Goal: Task Accomplishment & Management: Use online tool/utility

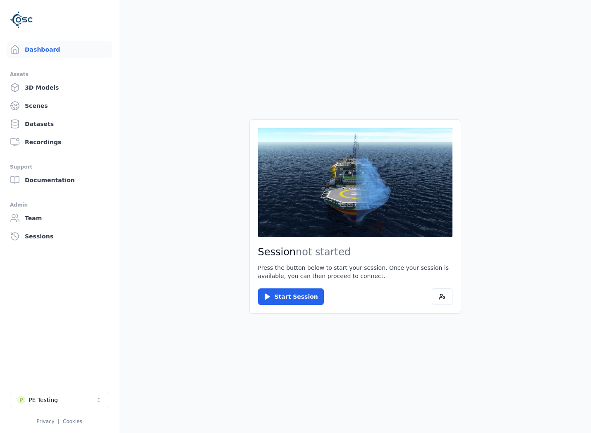
click at [76, 392] on button "P PE Testing" at bounding box center [59, 400] width 99 height 17
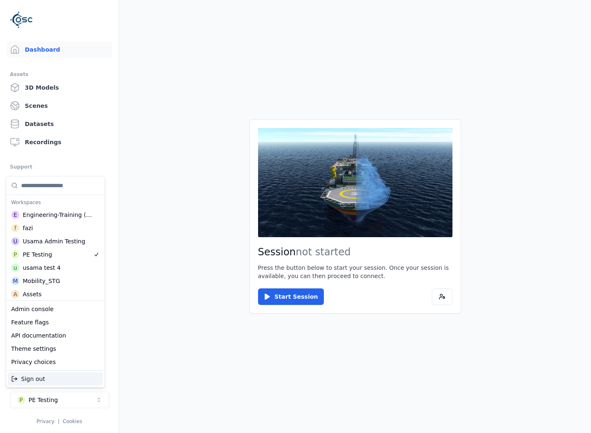
click at [75, 397] on html "Support Dashboard Assets 3D Models Scenes Datasets Recordings Support Documenta…" at bounding box center [295, 216] width 591 height 433
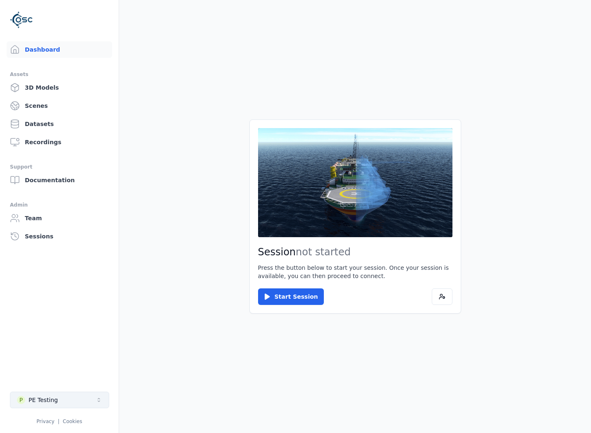
click at [74, 398] on button "P PE Testing" at bounding box center [59, 400] width 99 height 17
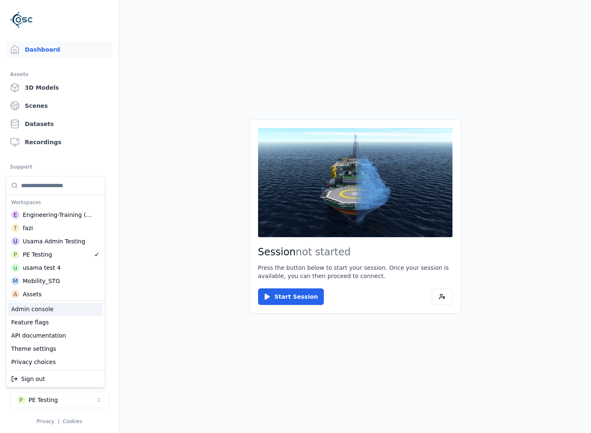
click at [128, 294] on html "Support Dashboard Assets 3D Models Scenes Datasets Recordings Support Documenta…" at bounding box center [295, 216] width 591 height 433
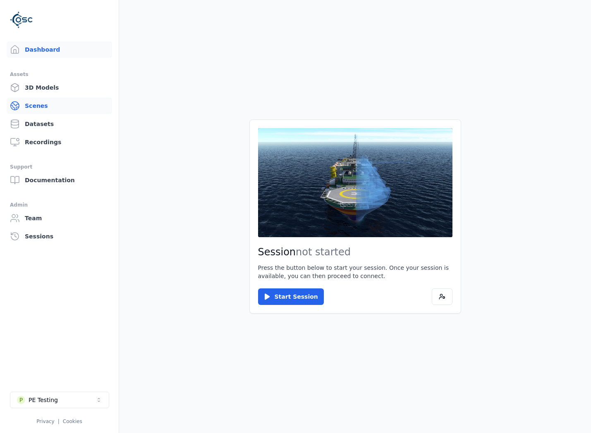
click at [86, 112] on link "Scenes" at bounding box center [59, 106] width 105 height 17
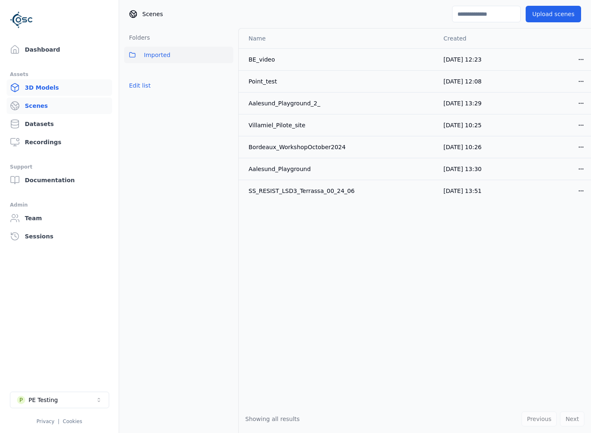
click at [49, 91] on link "3D Models" at bounding box center [59, 87] width 105 height 17
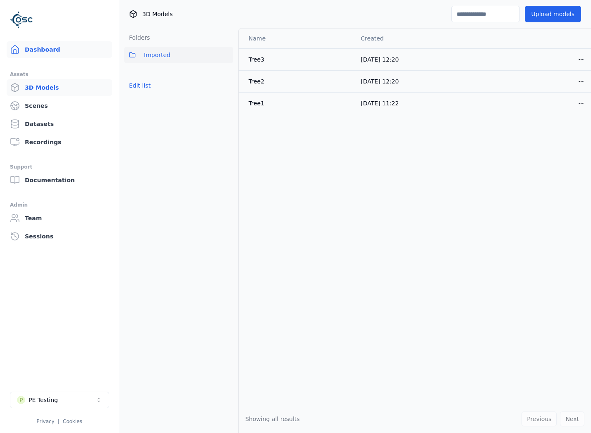
click at [55, 53] on link "Dashboard" at bounding box center [59, 49] width 105 height 17
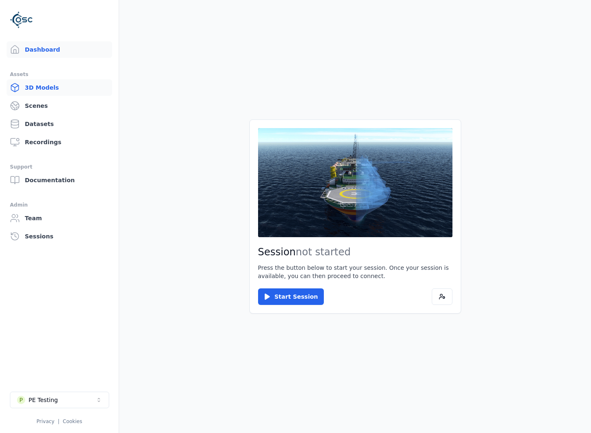
click at [66, 92] on link "3D Models" at bounding box center [59, 87] width 105 height 17
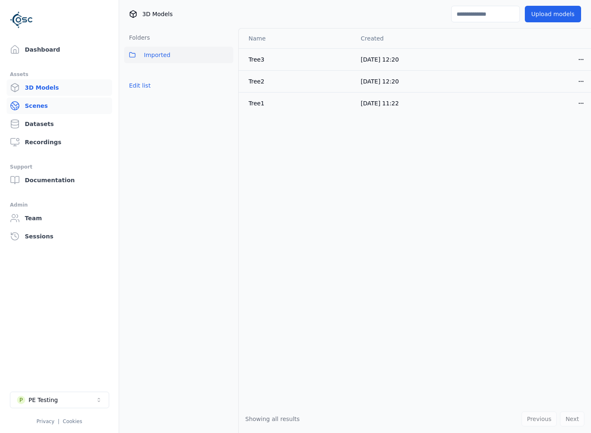
click at [60, 108] on link "Scenes" at bounding box center [59, 106] width 105 height 17
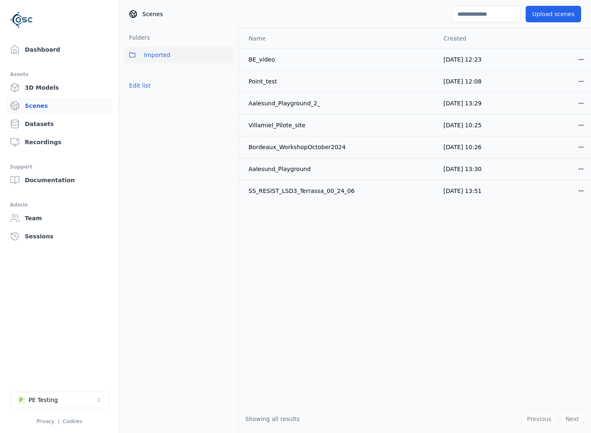
drag, startPoint x: 60, startPoint y: 122, endPoint x: 63, endPoint y: 128, distance: 6.5
click at [60, 122] on link "Datasets" at bounding box center [59, 124] width 105 height 17
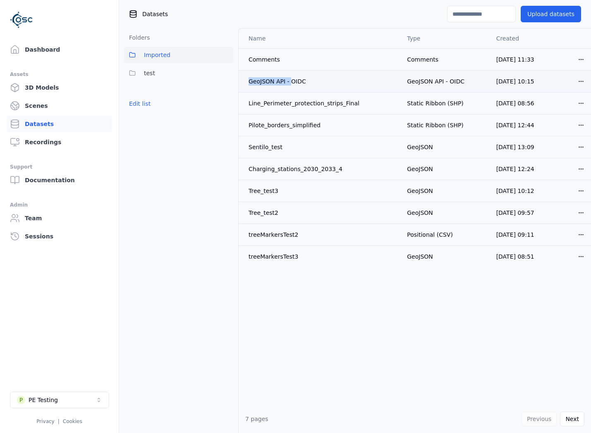
drag, startPoint x: 248, startPoint y: 83, endPoint x: 292, endPoint y: 84, distance: 44.3
click at [292, 84] on td "GeoJSON API - OIDC" at bounding box center [320, 81] width 162 height 22
click at [308, 104] on div "Line_Perimeter_protection_strips_Final" at bounding box center [321, 103] width 145 height 8
click at [307, 104] on div "Line_Perimeter_protection_strips_Final" at bounding box center [321, 103] width 145 height 8
click at [273, 141] on td "Sentilo_test" at bounding box center [320, 147] width 162 height 22
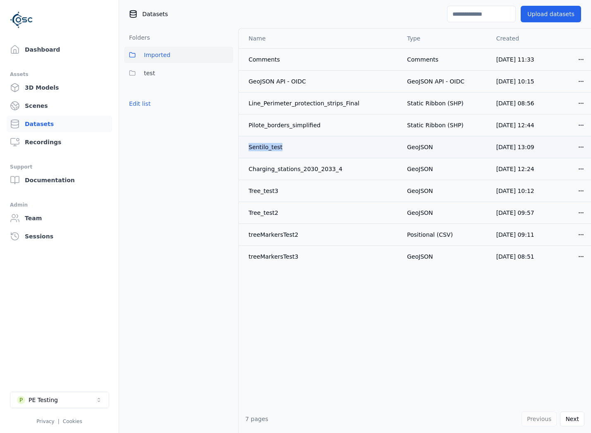
click at [273, 140] on td "Sentilo_test" at bounding box center [320, 147] width 162 height 22
copy div "Sentilo_test"
click at [567, 418] on button "Next" at bounding box center [572, 419] width 24 height 15
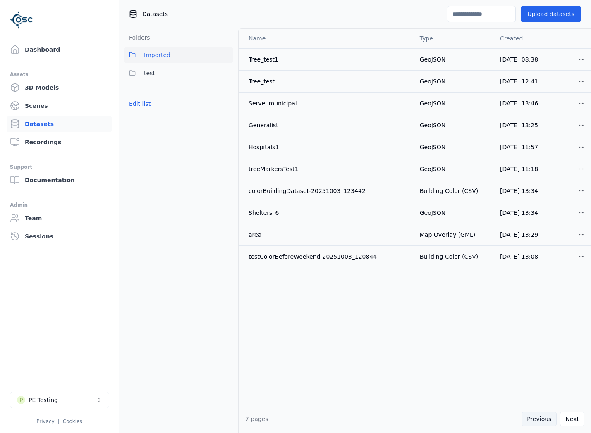
click at [532, 420] on button "Previous" at bounding box center [539, 419] width 35 height 15
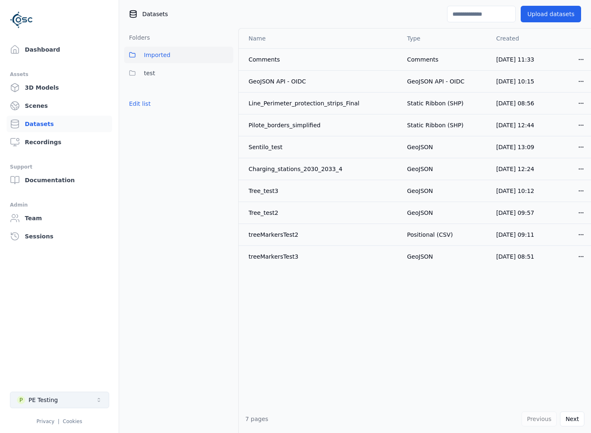
click at [49, 398] on div "PE Testing" at bounding box center [43, 400] width 29 height 8
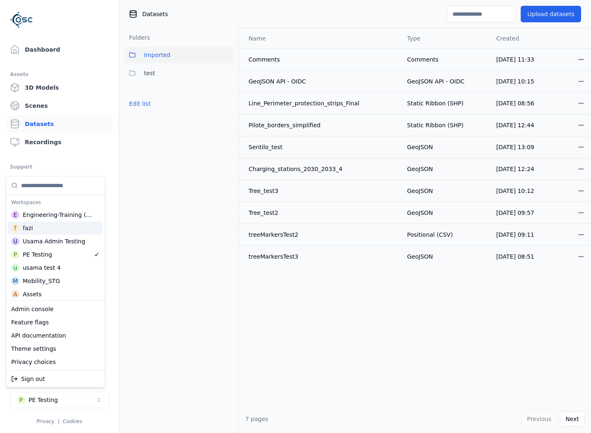
click at [69, 222] on div "f fazi" at bounding box center [55, 228] width 95 height 13
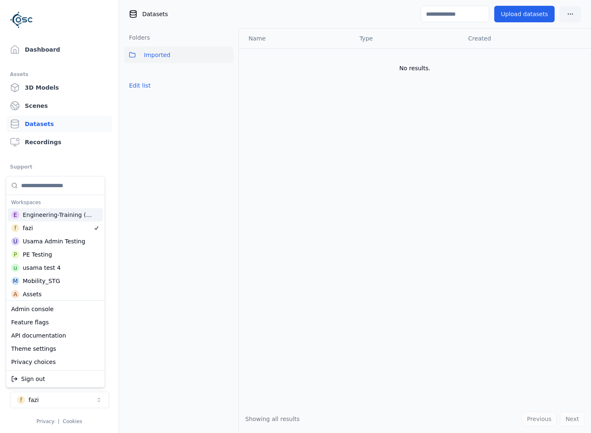
click at [65, 215] on div "Engineering-Training (SSO Staging)" at bounding box center [59, 215] width 72 height 8
click at [238, 227] on html "Support Dashboard Assets 3D Models Scenes Datasets Recordings Support Documenta…" at bounding box center [295, 216] width 591 height 433
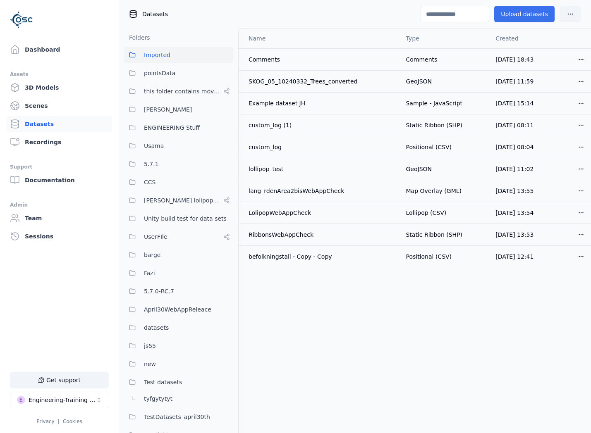
click at [504, 17] on button "Upload datasets" at bounding box center [524, 14] width 60 height 17
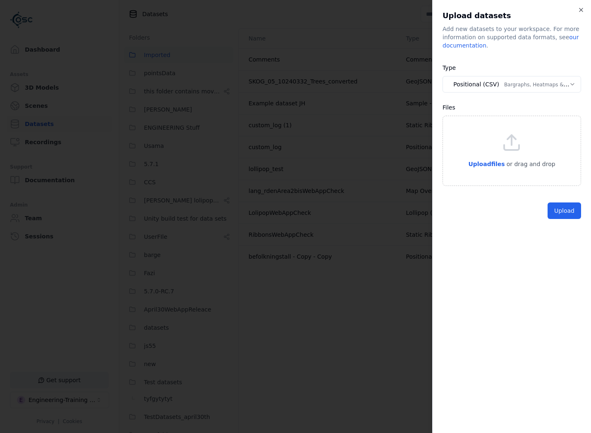
click at [489, 77] on body "Support Dashboard Assets 3D Models Scenes Datasets Recordings Support Documenta…" at bounding box center [295, 216] width 591 height 433
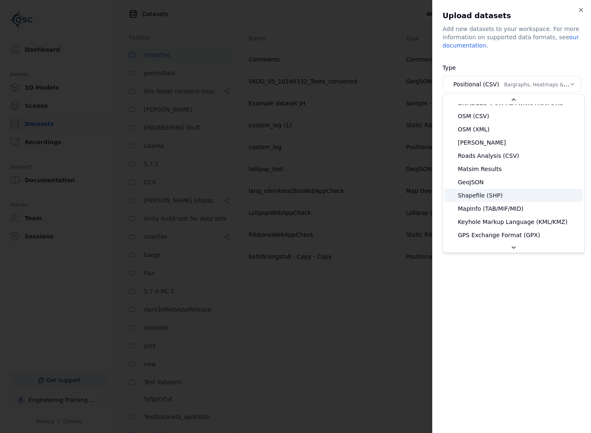
scroll to position [116, 0]
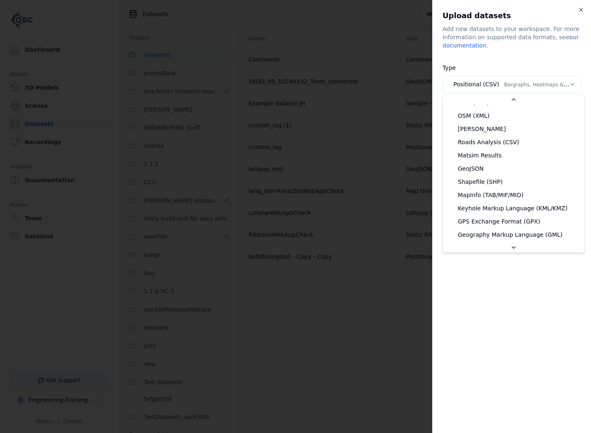
select select "*******"
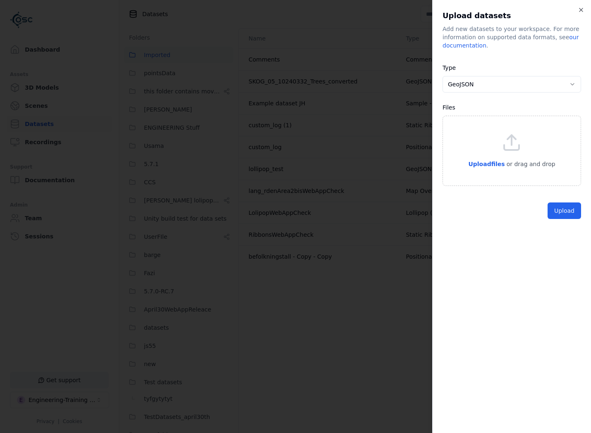
click at [507, 150] on icon at bounding box center [511, 147] width 15 height 5
click at [565, 228] on button "Upload" at bounding box center [564, 230] width 33 height 17
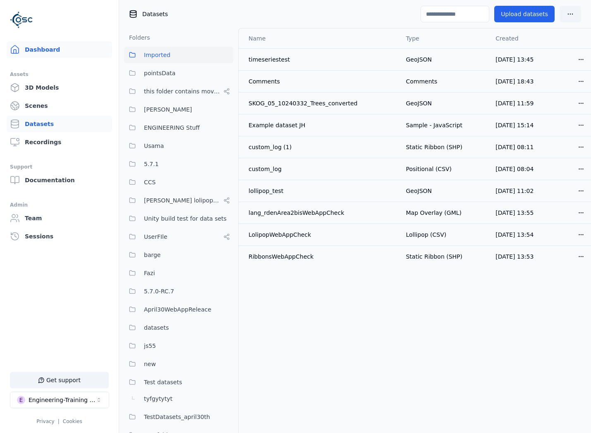
click at [47, 48] on link "Dashboard" at bounding box center [59, 49] width 105 height 17
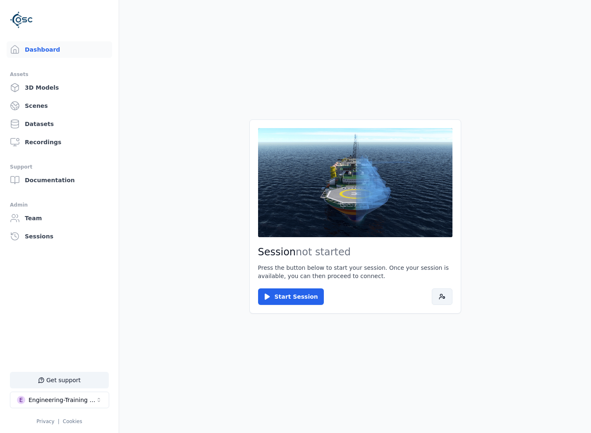
click at [435, 300] on button at bounding box center [442, 297] width 21 height 17
click at [438, 302] on button at bounding box center [442, 297] width 21 height 17
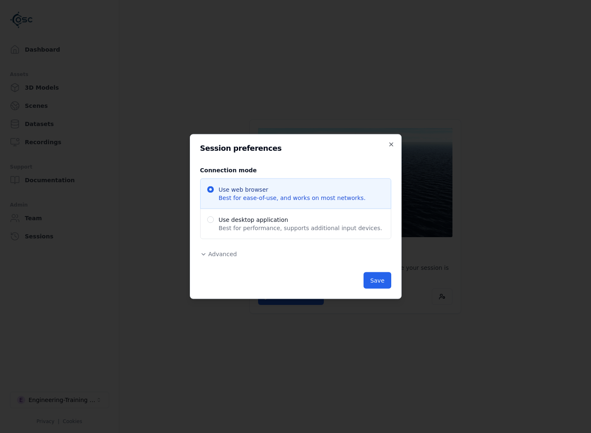
drag, startPoint x: 233, startPoint y: 251, endPoint x: 232, endPoint y: 255, distance: 4.3
click at [233, 251] on span "Advanced" at bounding box center [222, 254] width 29 height 7
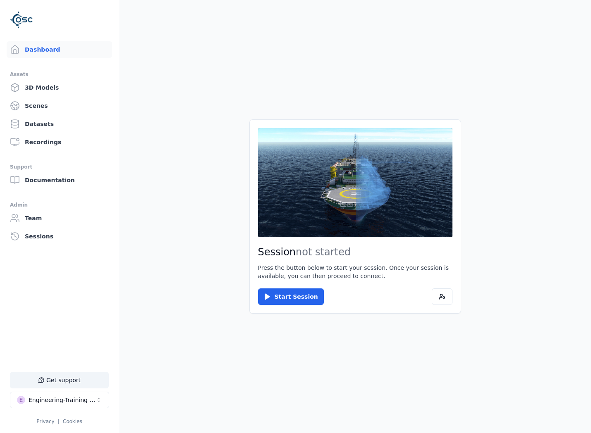
click at [80, 399] on div "Engineering-Training (SSO Staging)" at bounding box center [62, 400] width 67 height 8
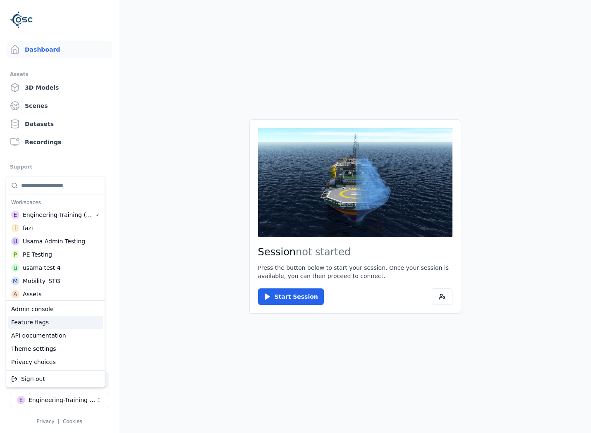
click at [53, 322] on div "Feature flags" at bounding box center [55, 322] width 95 height 13
select select "****"
select select "*****"
select select "****"
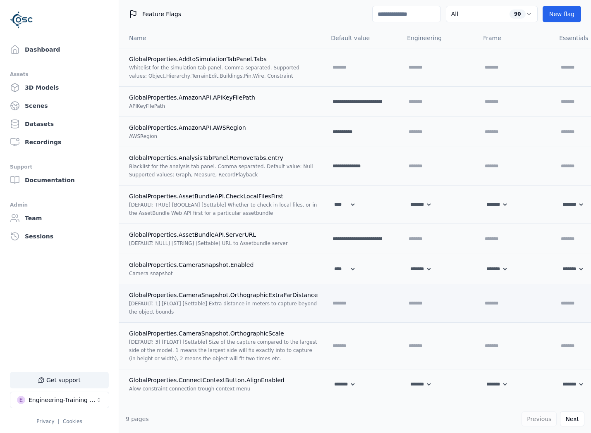
scroll to position [0, 0]
click at [412, 17] on input at bounding box center [406, 14] width 69 height 17
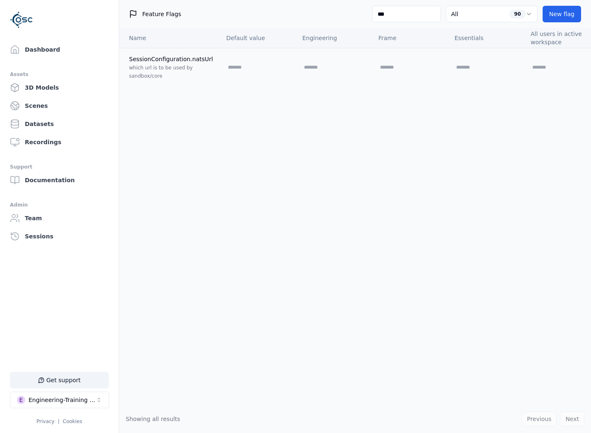
type input "****"
click at [77, 51] on link "Dashboard" at bounding box center [59, 49] width 105 height 17
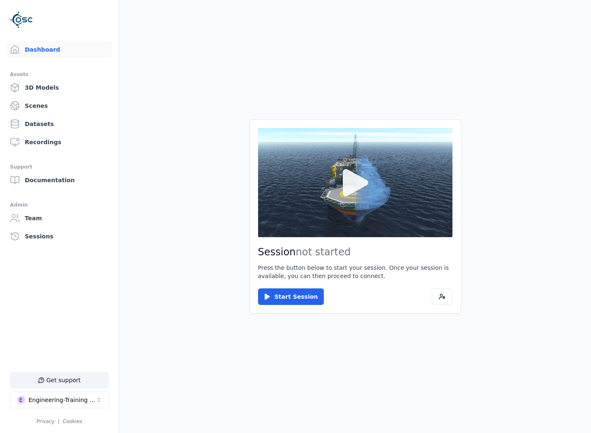
click at [328, 206] on button at bounding box center [355, 182] width 194 height 109
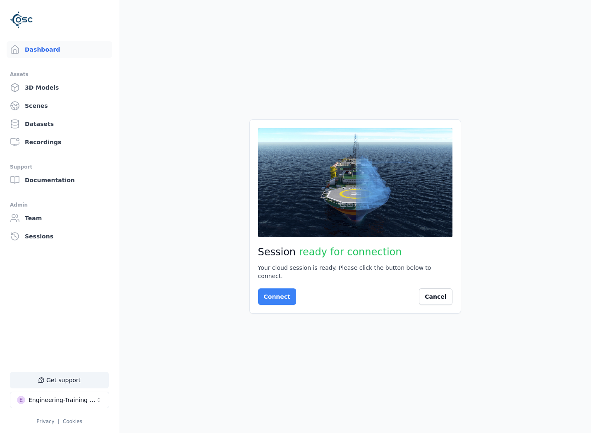
drag, startPoint x: 284, startPoint y: 287, endPoint x: 272, endPoint y: 296, distance: 14.8
click at [272, 296] on button "Connect" at bounding box center [277, 297] width 38 height 17
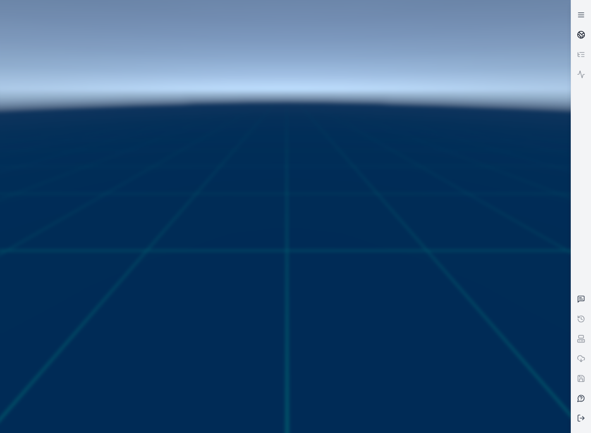
click at [583, 36] on icon at bounding box center [583, 37] width 2 height 2
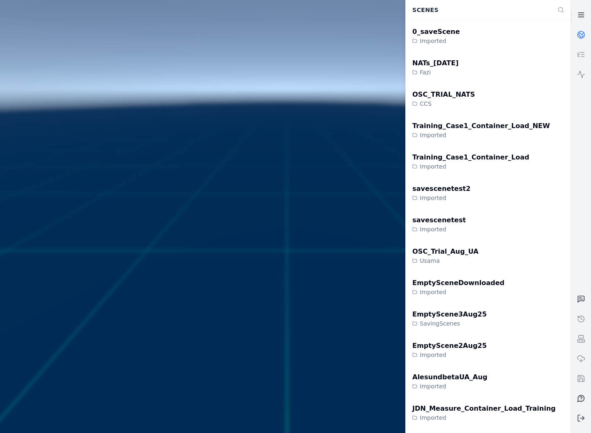
click at [580, 14] on icon at bounding box center [581, 15] width 8 height 8
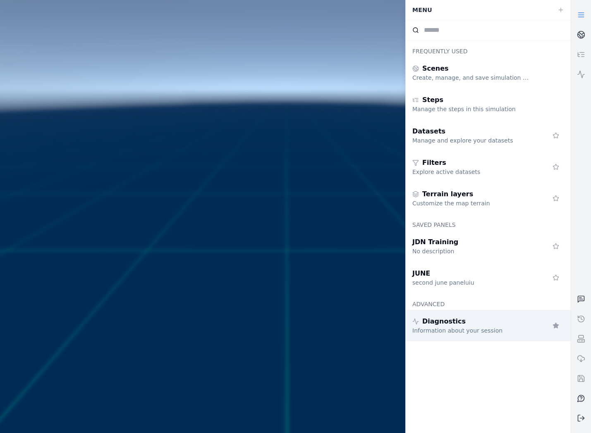
click at [479, 329] on div "Information about your session" at bounding box center [471, 331] width 119 height 8
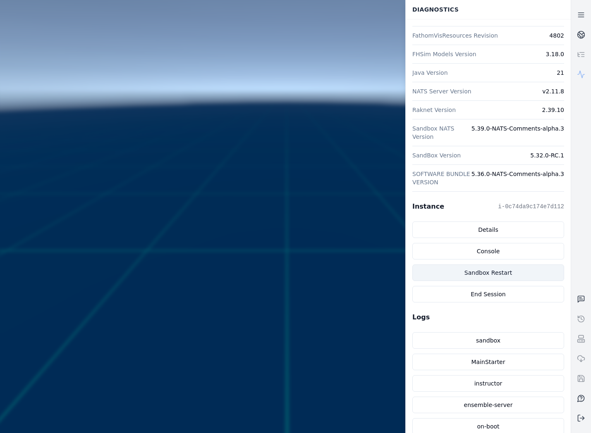
scroll to position [118, 0]
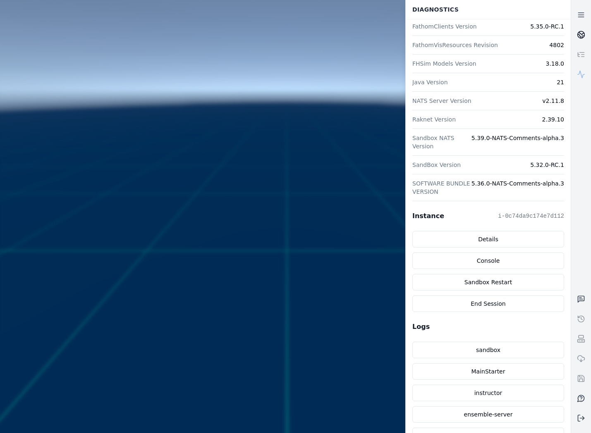
click at [581, 34] on icon at bounding box center [581, 35] width 8 height 8
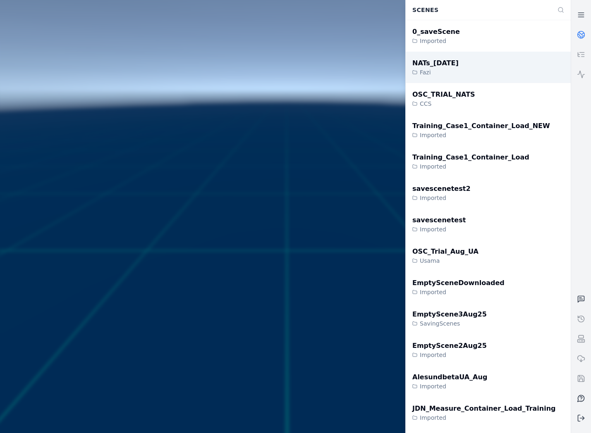
click at [521, 60] on div "NATs_14Oct Fazi" at bounding box center [488, 67] width 165 height 31
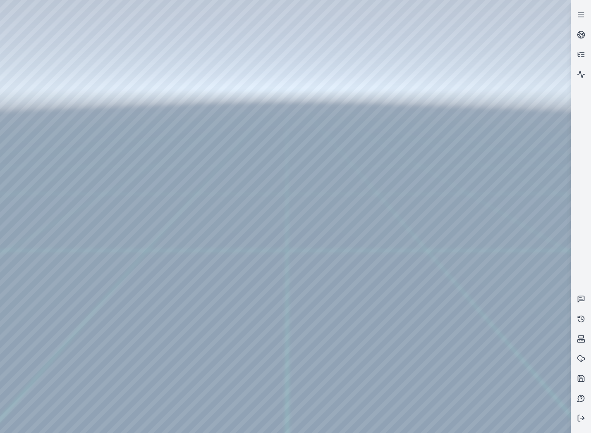
drag, startPoint x: 345, startPoint y: 216, endPoint x: 334, endPoint y: 189, distance: 29.3
drag, startPoint x: 342, startPoint y: 192, endPoint x: 359, endPoint y: 264, distance: 73.8
click at [43, 59] on div at bounding box center [285, 216] width 571 height 433
drag, startPoint x: 265, startPoint y: 195, endPoint x: 259, endPoint y: 206, distance: 11.7
drag, startPoint x: 260, startPoint y: 204, endPoint x: 265, endPoint y: 293, distance: 88.6
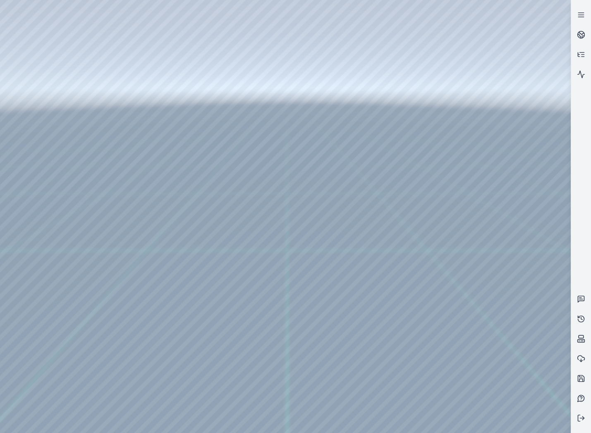
drag, startPoint x: 258, startPoint y: 138, endPoint x: 268, endPoint y: 238, distance: 100.2
click at [46, 44] on div at bounding box center [285, 216] width 571 height 433
click at [60, 74] on div at bounding box center [285, 216] width 571 height 433
click at [60, 82] on div at bounding box center [285, 216] width 571 height 433
click at [40, 127] on div at bounding box center [285, 216] width 571 height 433
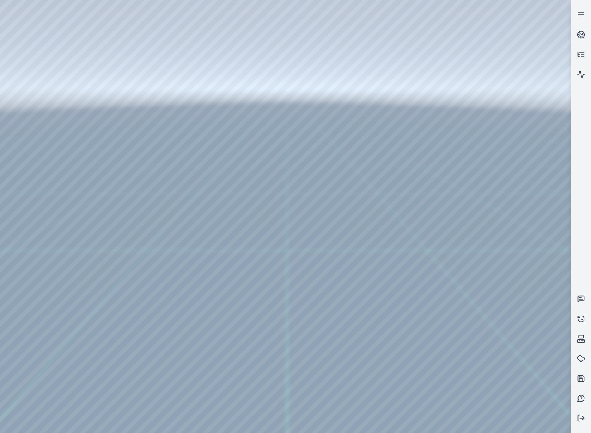
drag, startPoint x: 473, startPoint y: 104, endPoint x: 317, endPoint y: 273, distance: 229.7
drag, startPoint x: 428, startPoint y: 150, endPoint x: 289, endPoint y: 254, distance: 173.5
click at [581, 33] on icon at bounding box center [581, 33] width 5 height 3
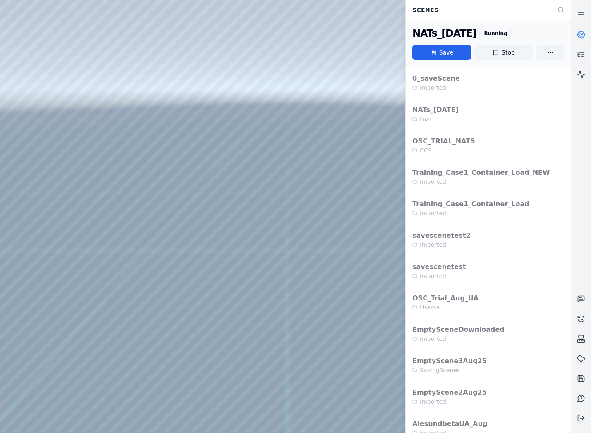
click at [579, 33] on icon at bounding box center [581, 35] width 8 height 8
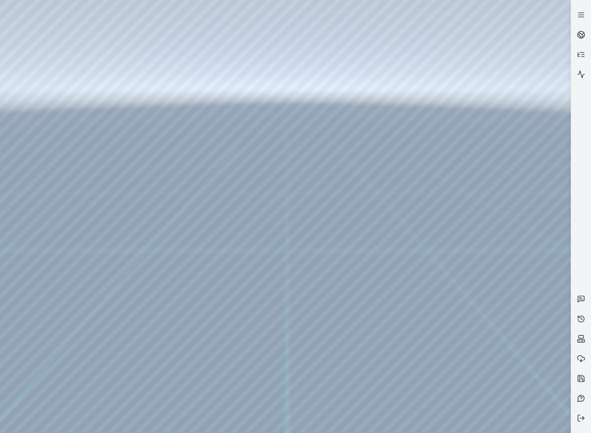
click at [50, 204] on div at bounding box center [285, 216] width 571 height 433
click at [48, 144] on div at bounding box center [285, 216] width 571 height 433
click at [43, 111] on div at bounding box center [285, 216] width 571 height 433
click at [119, 53] on div at bounding box center [285, 216] width 571 height 433
drag, startPoint x: 264, startPoint y: 261, endPoint x: 383, endPoint y: 264, distance: 118.7
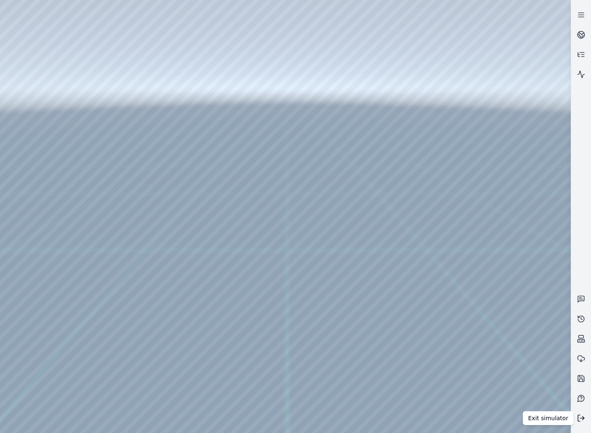
click at [578, 417] on icon at bounding box center [579, 419] width 2 height 6
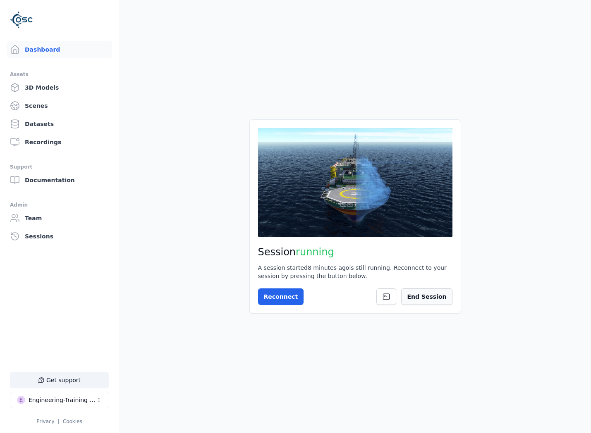
click at [435, 303] on button "End Session" at bounding box center [426, 297] width 51 height 17
click at [441, 301] on button at bounding box center [442, 297] width 21 height 17
click at [83, 397] on div "Engineering-Training (SSO Staging)" at bounding box center [62, 400] width 67 height 8
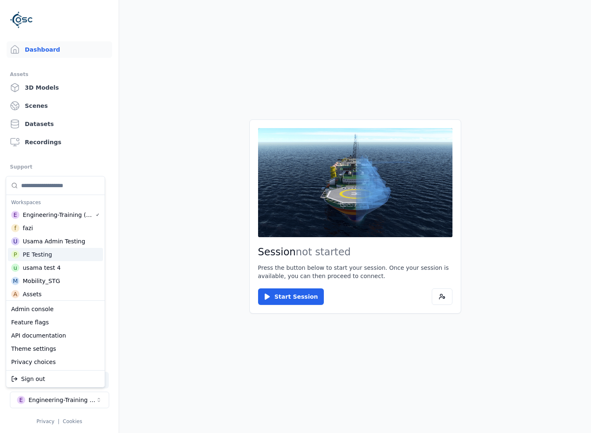
click at [53, 253] on div "P PE Testing" at bounding box center [55, 254] width 95 height 13
click at [136, 127] on html "Support Dashboard Assets 3D Models Scenes Datasets Recordings Support Documenta…" at bounding box center [295, 216] width 591 height 433
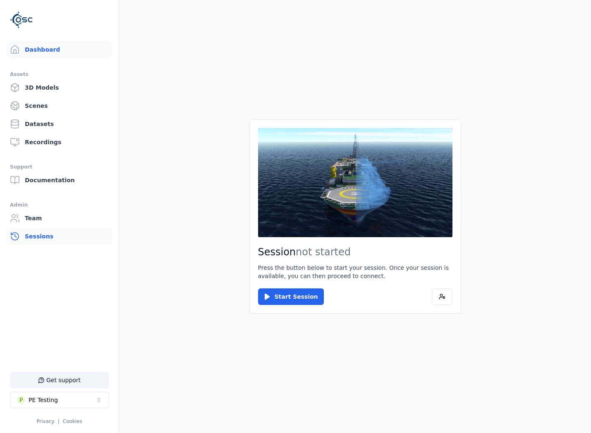
click at [49, 239] on link "Sessions" at bounding box center [59, 236] width 105 height 17
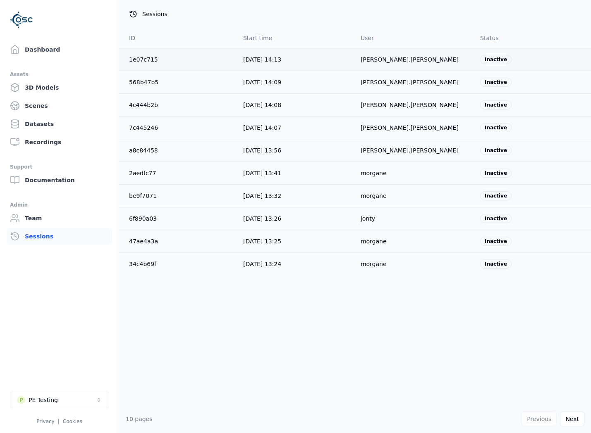
click at [162, 56] on div "1e07c715" at bounding box center [179, 59] width 101 height 8
click at [153, 58] on link "1e07c715" at bounding box center [143, 59] width 29 height 7
click at [146, 59] on link "1e07c715" at bounding box center [143, 59] width 29 height 7
click at [103, 48] on link "Dashboard" at bounding box center [59, 49] width 105 height 17
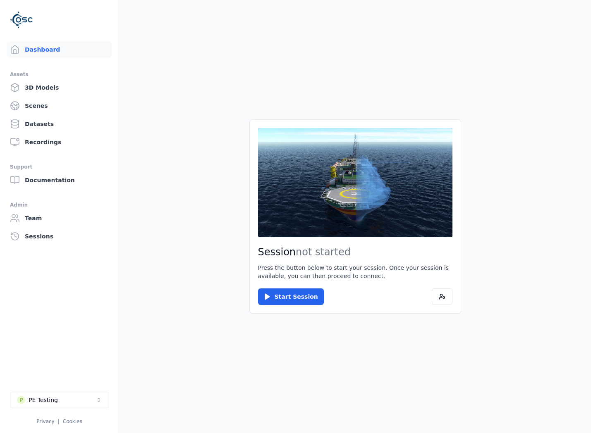
click at [65, 251] on ul "Dashboard Assets 3D Models Scenes Datasets Recordings Support Documentation Adm…" at bounding box center [59, 233] width 99 height 385
click at [66, 248] on ul "Dashboard Assets 3D Models Scenes Datasets Recordings Support Documentation Adm…" at bounding box center [59, 233] width 99 height 385
click at [63, 240] on link "Sessions" at bounding box center [59, 236] width 105 height 17
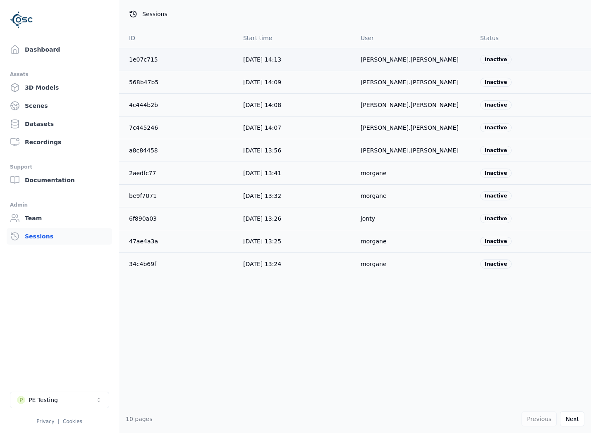
click at [144, 58] on link "1e07c715" at bounding box center [143, 59] width 29 height 7
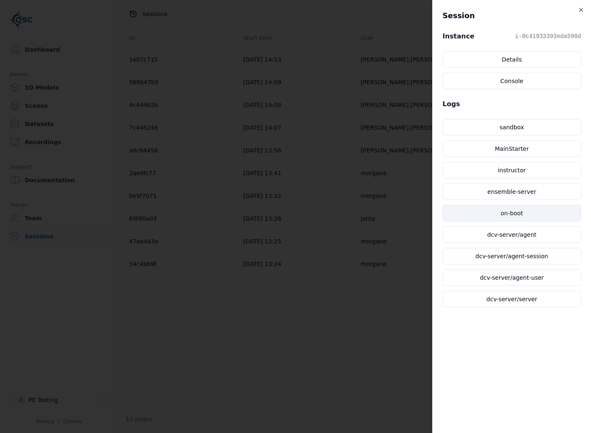
click at [539, 218] on link "on-boot" at bounding box center [512, 213] width 139 height 17
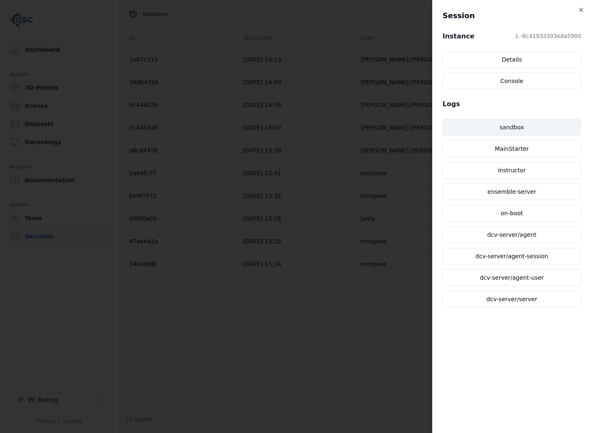
click at [536, 127] on link "sandbox" at bounding box center [512, 127] width 139 height 17
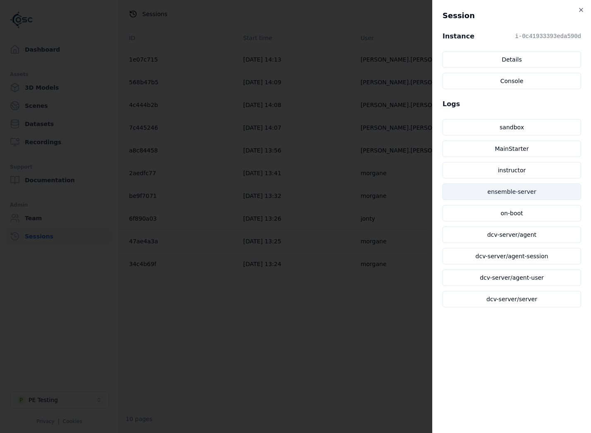
click at [525, 196] on link "ensemble-server" at bounding box center [512, 192] width 139 height 17
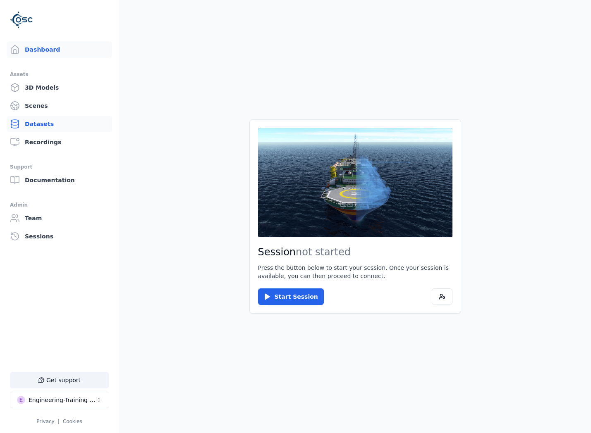
click at [61, 123] on link "Datasets" at bounding box center [59, 124] width 105 height 17
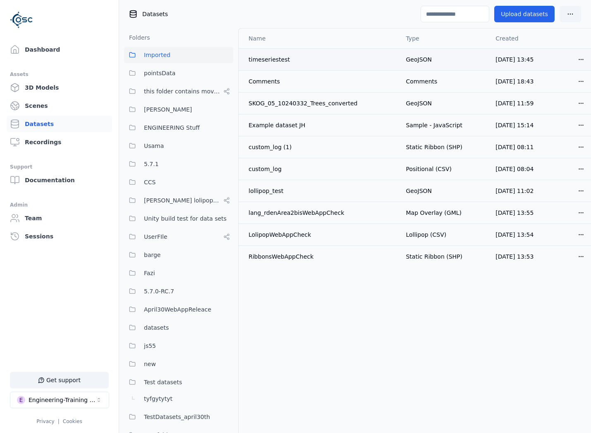
click at [568, 57] on html "Support Dashboard Assets 3D Models Scenes Datasets Recordings Support Documenta…" at bounding box center [295, 216] width 591 height 433
click at [556, 117] on div "Download" at bounding box center [550, 117] width 49 height 13
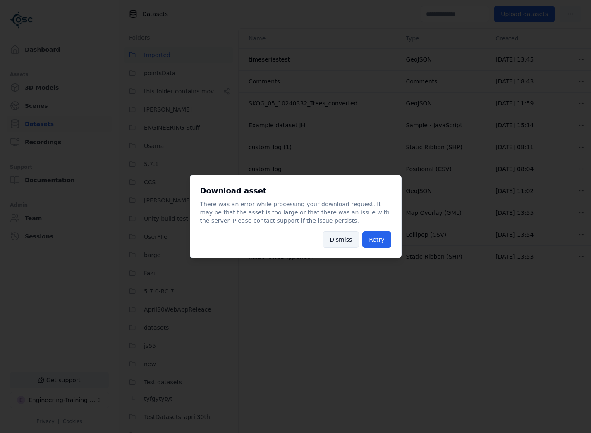
click at [340, 242] on button "Dismiss" at bounding box center [341, 240] width 36 height 17
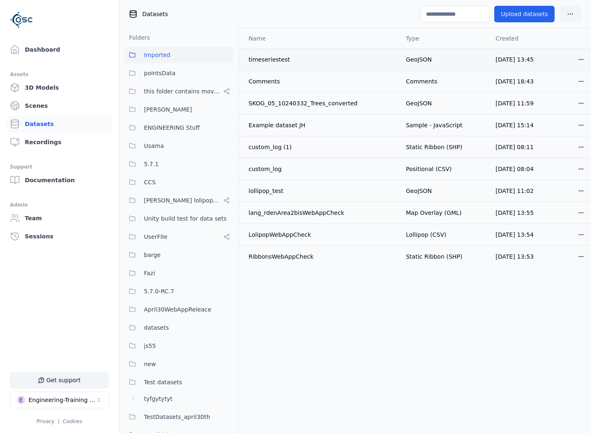
click at [566, 60] on html "Support Dashboard Assets 3D Models Scenes Datasets Recordings Support Documenta…" at bounding box center [295, 216] width 591 height 433
click at [551, 92] on div "Delete" at bounding box center [550, 91] width 49 height 13
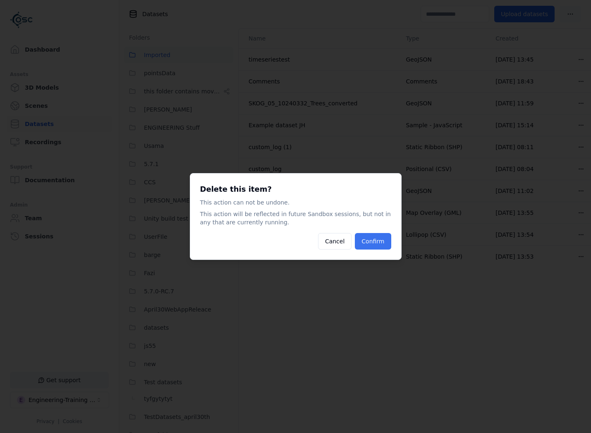
click at [368, 237] on button "Confirm" at bounding box center [373, 241] width 36 height 17
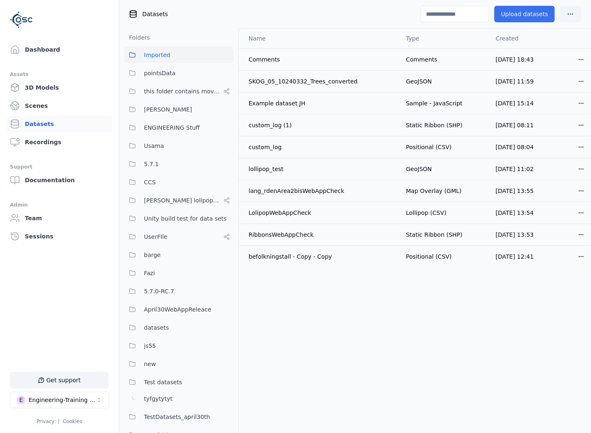
click at [511, 19] on button "Upload datasets" at bounding box center [524, 14] width 60 height 17
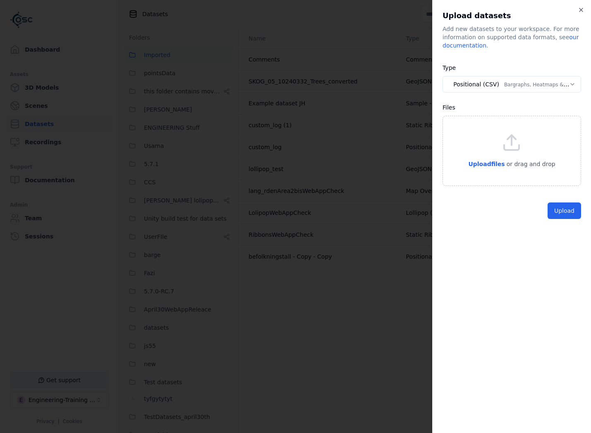
click at [481, 82] on body "Support Dashboard Assets 3D Models Scenes Datasets Recordings Support Documenta…" at bounding box center [295, 216] width 591 height 433
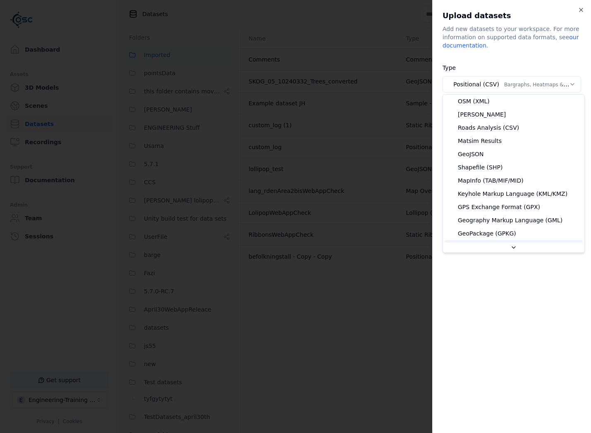
scroll to position [160, 0]
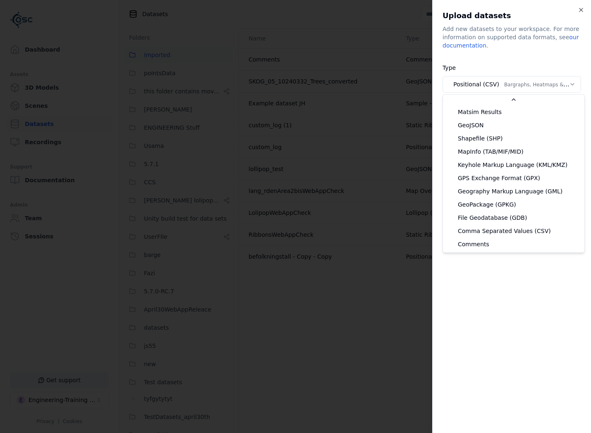
select select "*******"
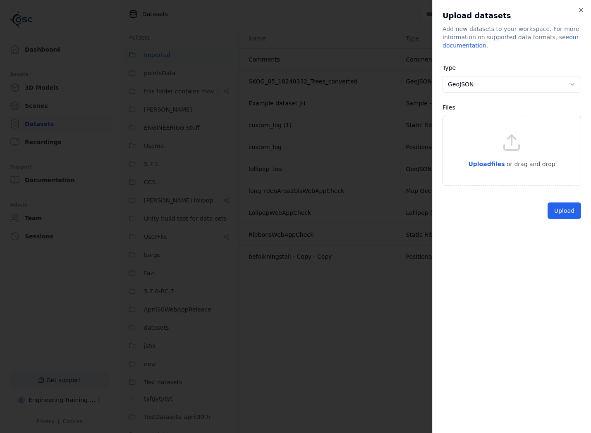
click at [479, 174] on div "Upload files or drag and drop" at bounding box center [512, 151] width 139 height 70
click at [570, 228] on button "Upload" at bounding box center [564, 230] width 33 height 17
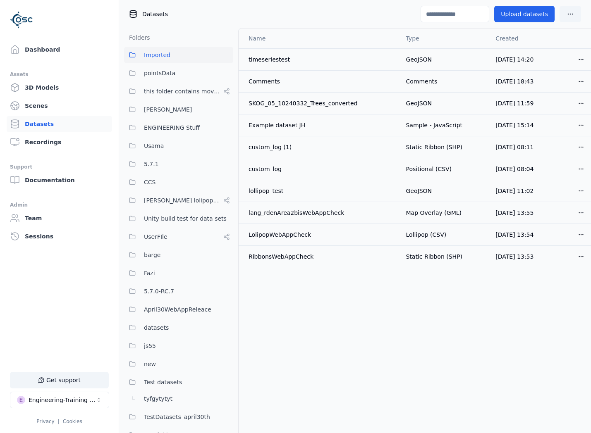
click at [569, 60] on html "Support Dashboard Assets 3D Models Scenes Datasets Recordings Support Documenta…" at bounding box center [295, 216] width 591 height 433
click at [555, 116] on div "Download" at bounding box center [550, 117] width 49 height 13
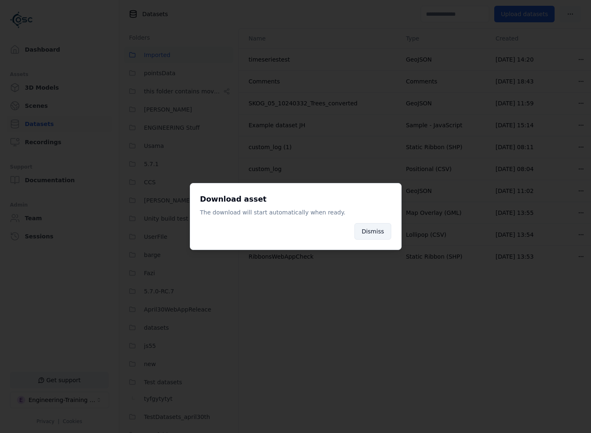
click at [376, 236] on button "Dismiss" at bounding box center [372, 231] width 36 height 17
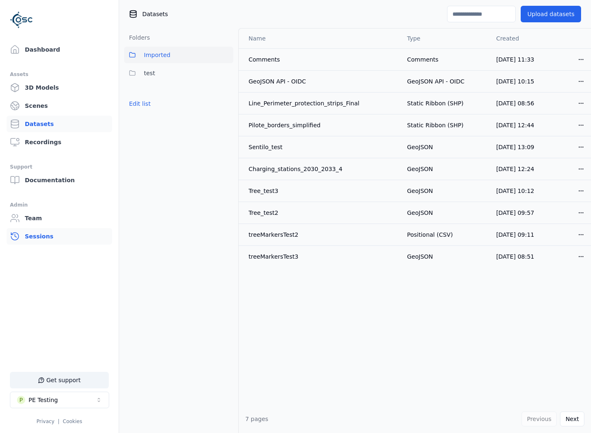
click at [54, 237] on link "Sessions" at bounding box center [59, 236] width 105 height 17
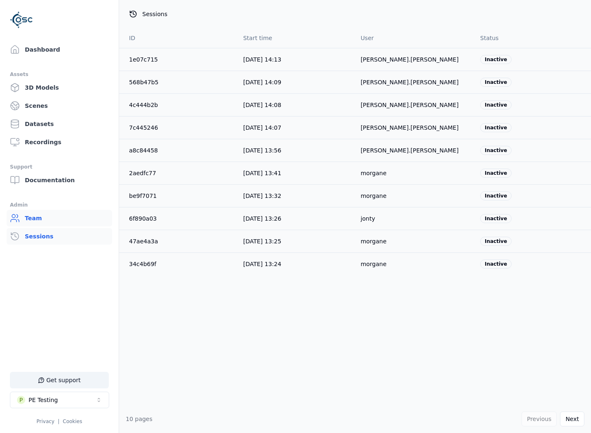
click at [57, 223] on link "Team" at bounding box center [59, 218] width 105 height 17
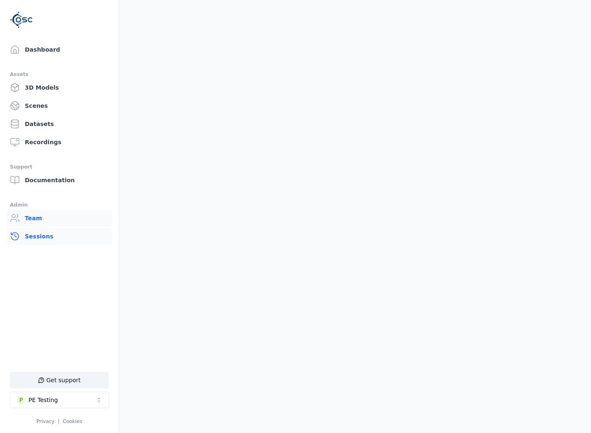
click at [55, 237] on link "Sessions" at bounding box center [59, 236] width 105 height 17
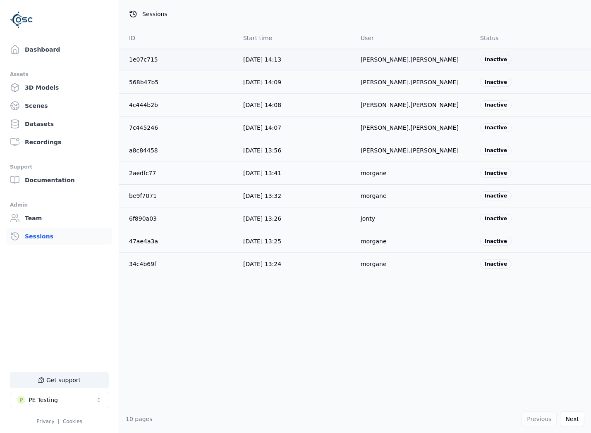
click at [157, 58] on div "1e07c715" at bounding box center [179, 59] width 101 height 8
click at [148, 60] on link "1e07c715" at bounding box center [143, 59] width 29 height 7
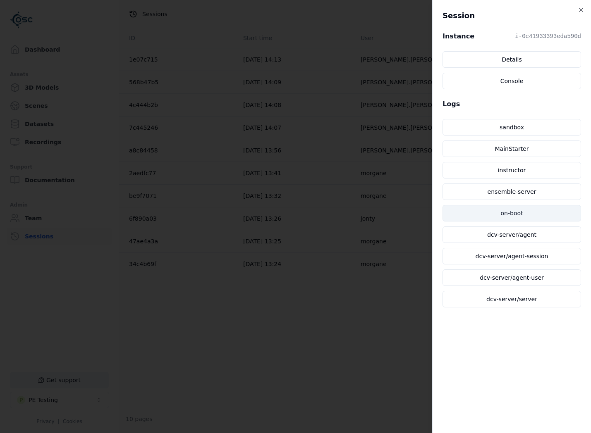
click at [542, 210] on link "on-boot" at bounding box center [512, 213] width 139 height 17
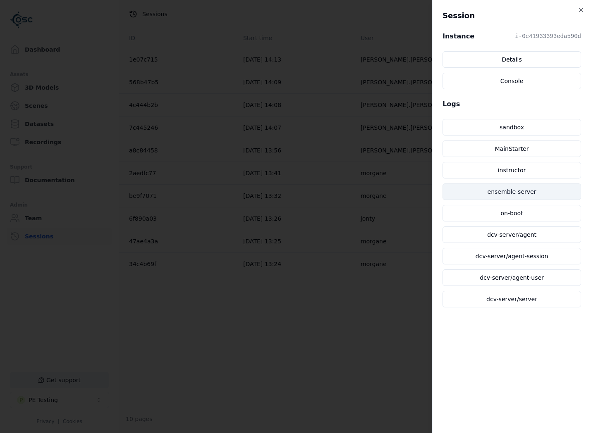
click at [546, 192] on link "ensemble-server" at bounding box center [512, 192] width 139 height 17
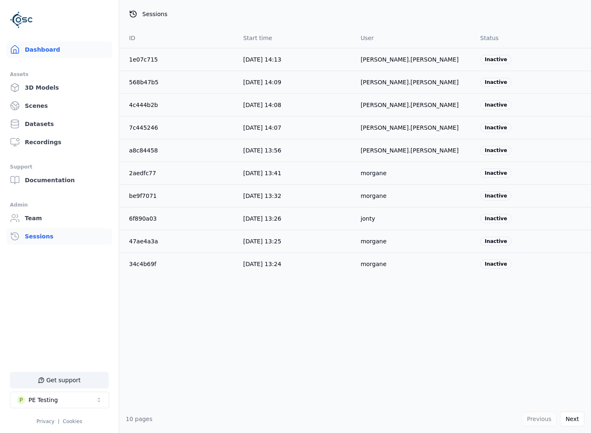
click at [49, 54] on link "Dashboard" at bounding box center [59, 49] width 105 height 17
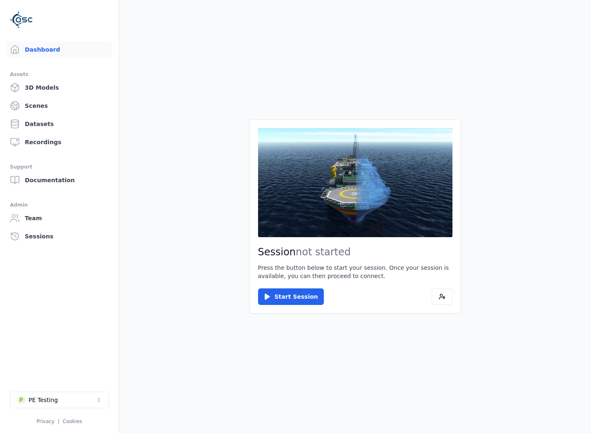
click at [454, 301] on div "Session not started Press the button below to start your session. Once your ses…" at bounding box center [355, 217] width 212 height 194
click at [452, 299] on button at bounding box center [442, 297] width 21 height 17
click at [21, 226] on link "Team" at bounding box center [59, 218] width 105 height 17
drag, startPoint x: 40, startPoint y: 279, endPoint x: 35, endPoint y: 280, distance: 5.0
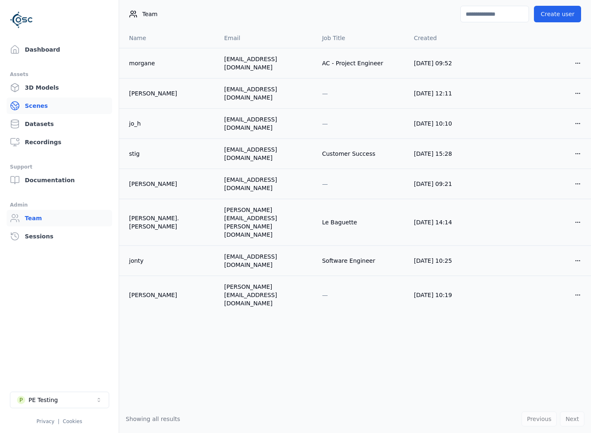
drag, startPoint x: 52, startPoint y: 96, endPoint x: 49, endPoint y: 102, distance: 5.9
click at [51, 96] on ul "3D Models Scenes Datasets Recordings" at bounding box center [59, 114] width 105 height 71
click at [49, 113] on link "Scenes" at bounding box center [59, 106] width 105 height 17
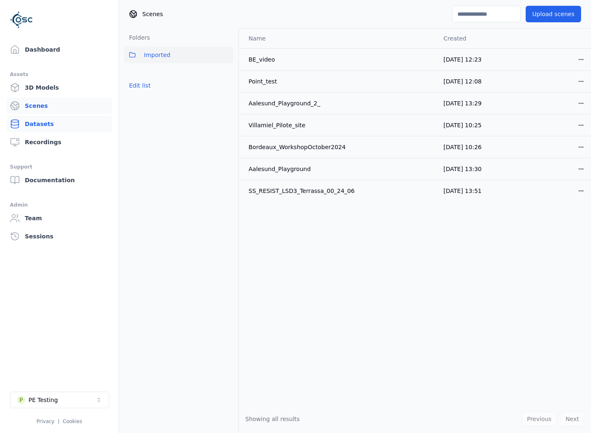
click at [47, 124] on link "Datasets" at bounding box center [59, 124] width 105 height 17
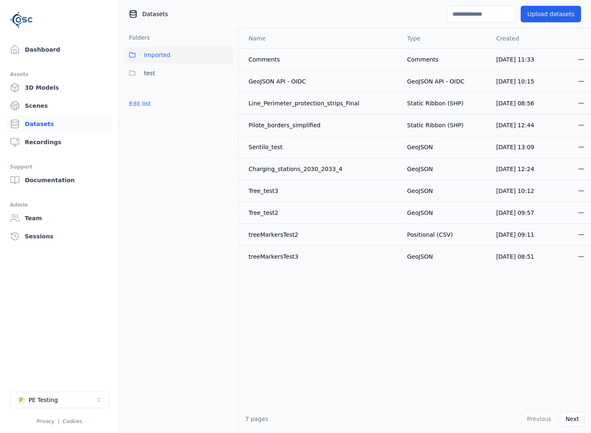
click at [86, 353] on ul "Dashboard Assets 3D Models Scenes Datasets Recordings Support Documentation Adm…" at bounding box center [59, 233] width 99 height 385
click at [70, 34] on div "Dashboard Assets 3D Models Scenes Datasets Recordings Support Documentation Adm…" at bounding box center [59, 216] width 119 height 433
click at [66, 47] on link "Dashboard" at bounding box center [59, 49] width 105 height 17
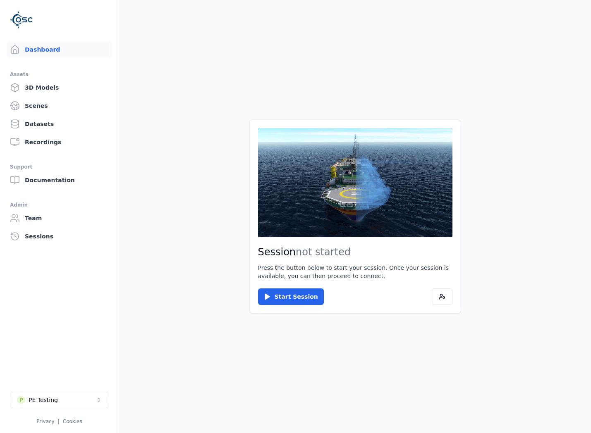
click at [46, 398] on div "PE Testing" at bounding box center [43, 400] width 29 height 8
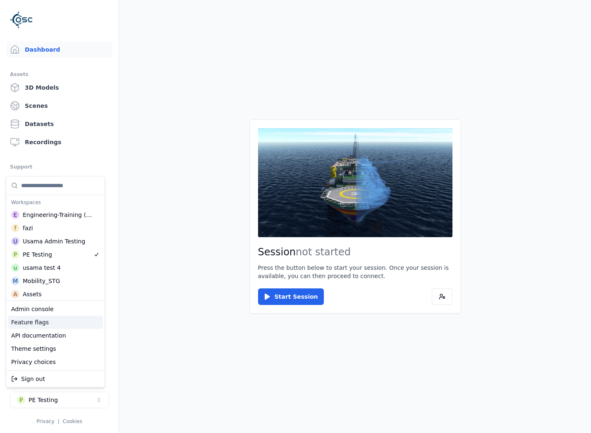
click at [48, 321] on div "Feature flags" at bounding box center [55, 322] width 95 height 13
select select "****"
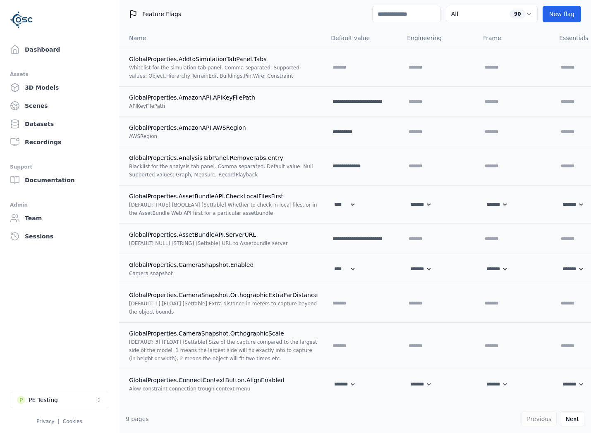
click at [418, 12] on input at bounding box center [406, 14] width 69 height 17
type input "*"
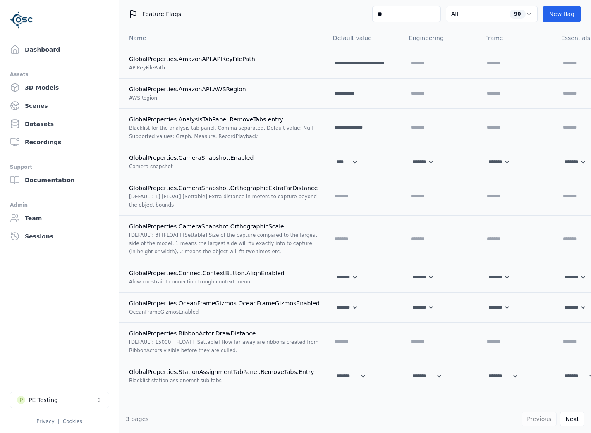
type input "*"
select select "****"
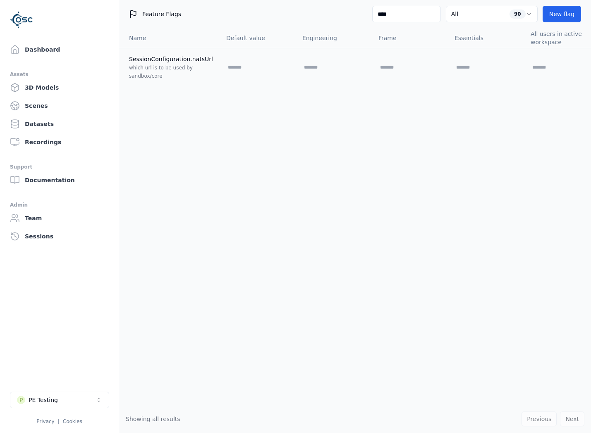
scroll to position [0, 186]
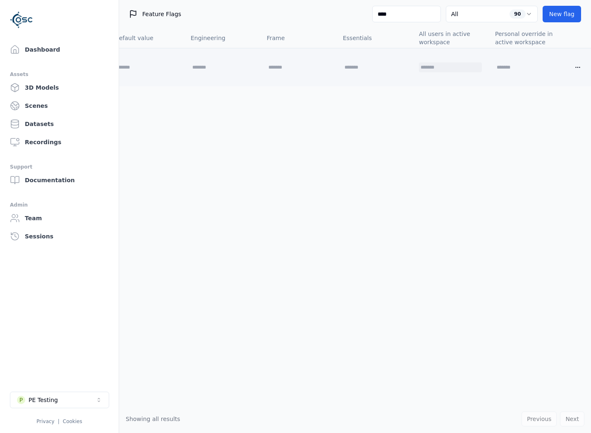
type input "****"
click at [434, 65] on input "text" at bounding box center [445, 67] width 53 height 10
type input "**********"
click at [474, 67] on icon at bounding box center [477, 67] width 7 height 7
click at [457, 139] on div "**********" at bounding box center [355, 216] width 472 height 377
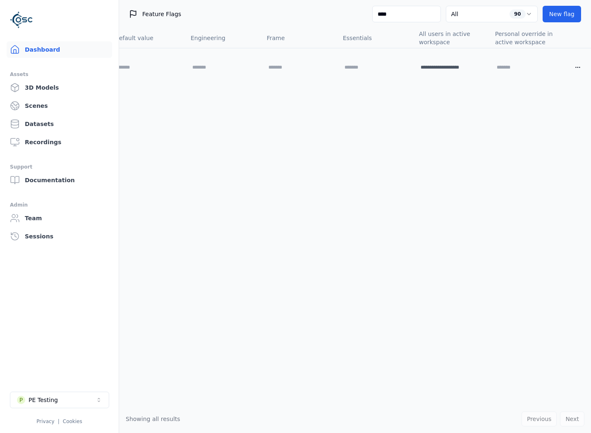
click at [60, 55] on link "Dashboard" at bounding box center [59, 49] width 105 height 17
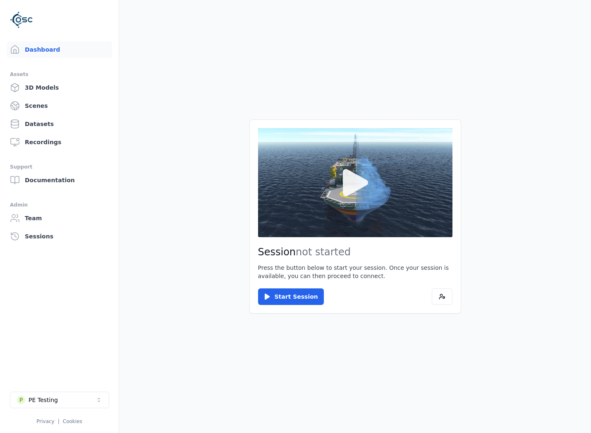
click at [351, 220] on button at bounding box center [355, 182] width 194 height 109
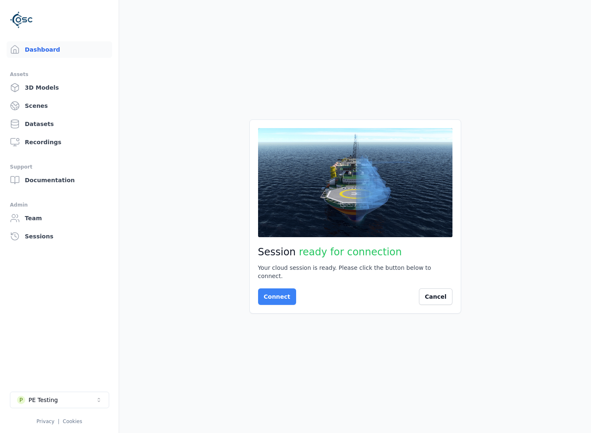
click at [276, 294] on button "Connect" at bounding box center [277, 297] width 38 height 17
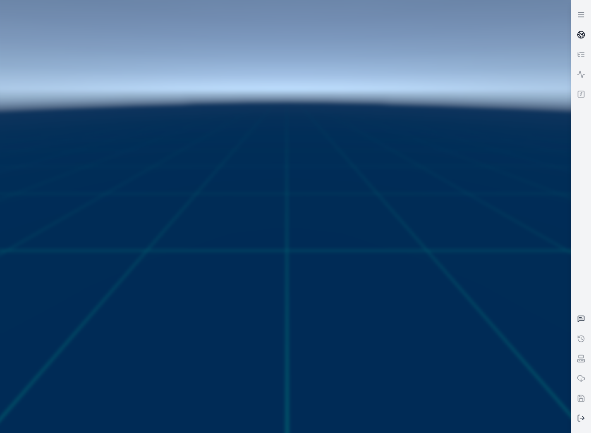
click at [580, 37] on icon at bounding box center [579, 36] width 3 height 4
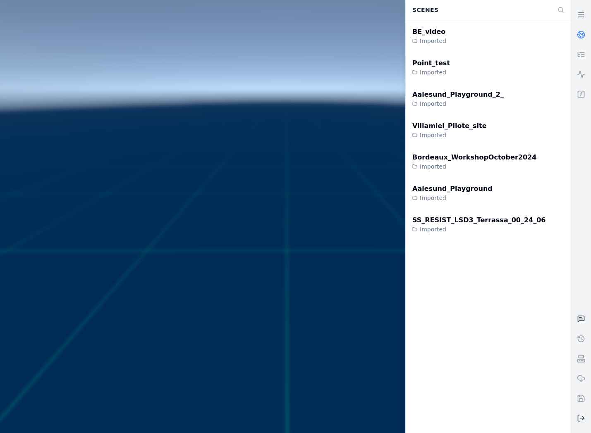
click at [580, 37] on icon at bounding box center [579, 36] width 3 height 4
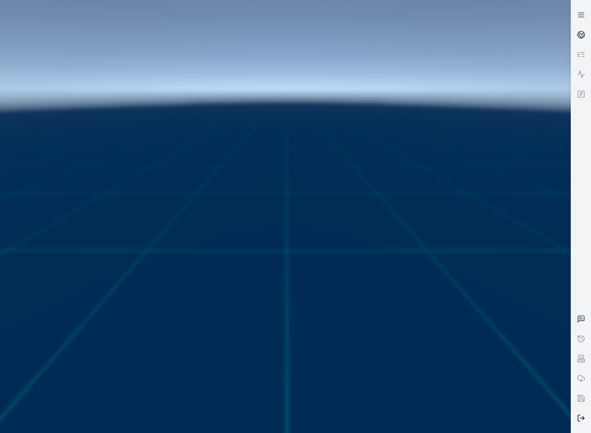
click at [581, 419] on icon at bounding box center [581, 418] width 8 height 8
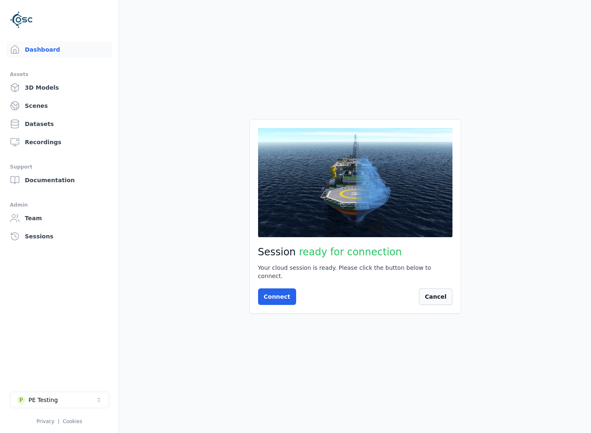
click at [427, 292] on button "Cancel" at bounding box center [435, 297] width 33 height 17
click at [317, 368] on main "Session not started Press the button below to start your session. Once your ses…" at bounding box center [355, 216] width 472 height 433
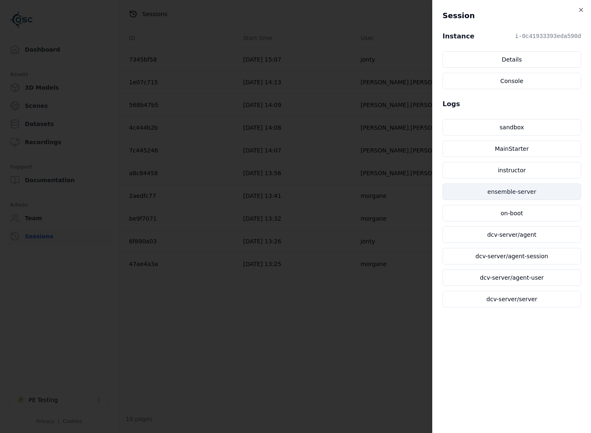
click at [500, 192] on link "ensemble-server" at bounding box center [512, 192] width 139 height 17
